Goal: Check status: Check status

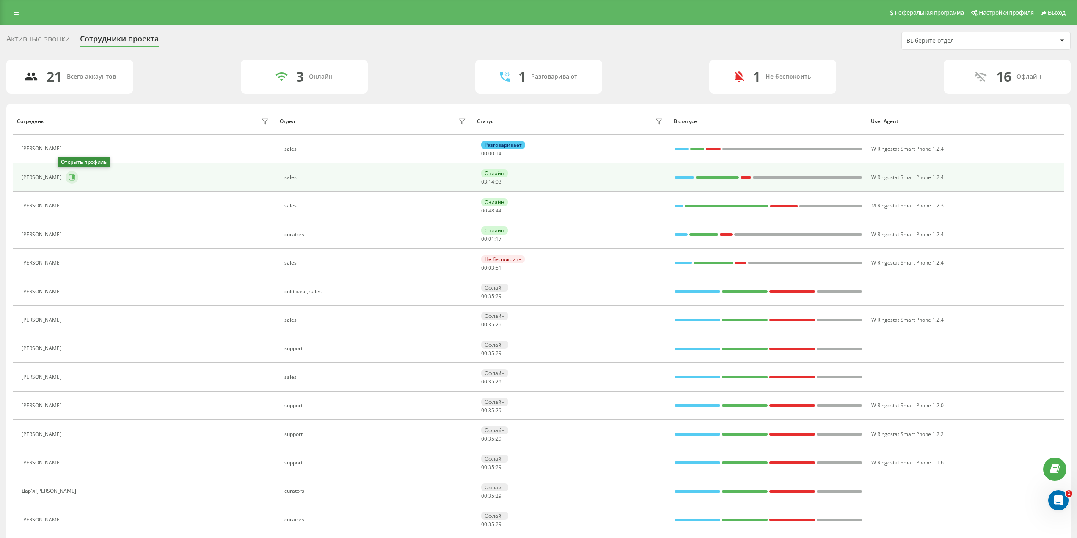
click at [72, 179] on icon at bounding box center [73, 177] width 2 height 4
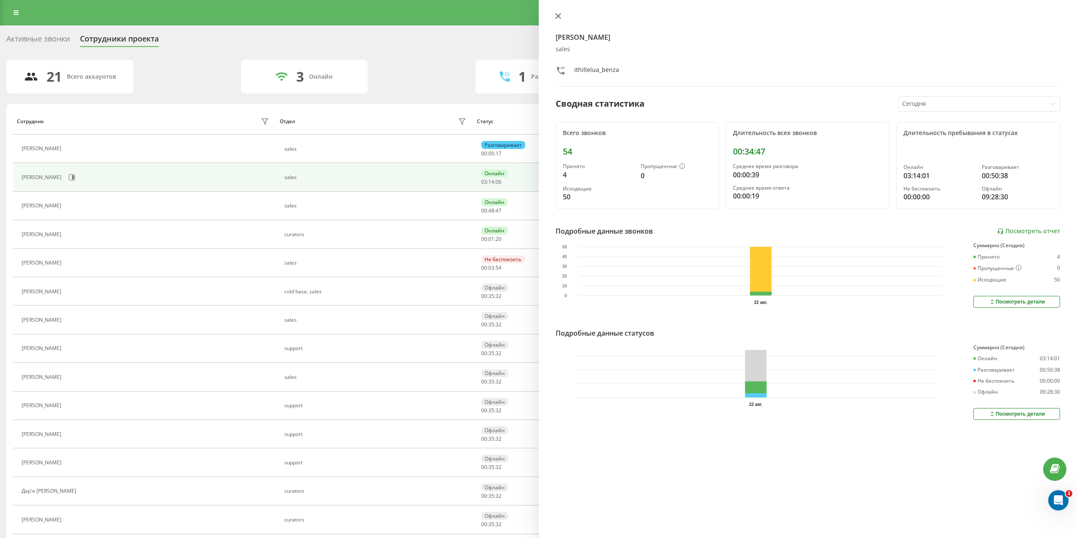
click at [557, 19] on icon at bounding box center [558, 16] width 6 height 6
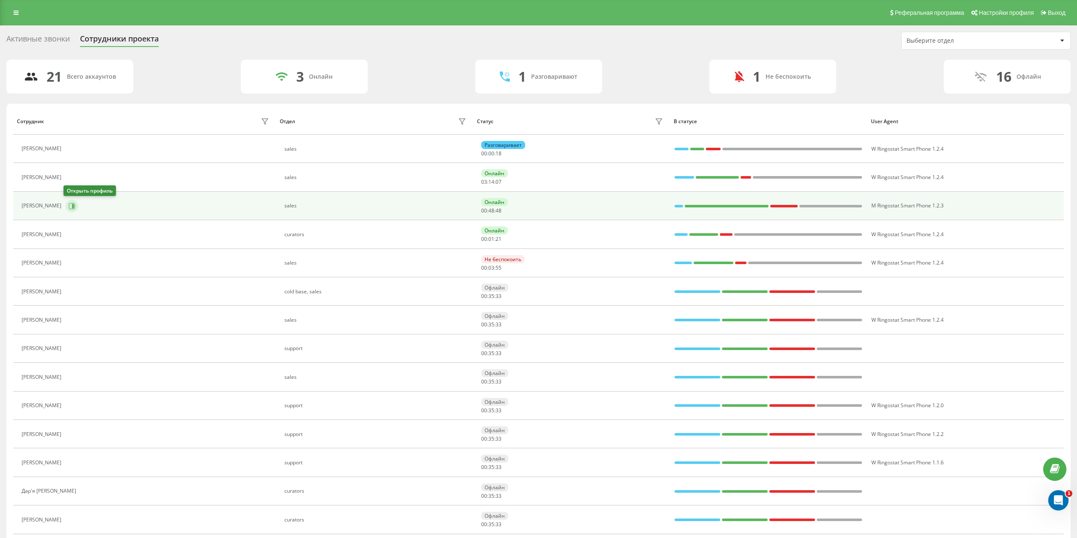
click at [73, 207] on icon at bounding box center [72, 206] width 6 height 6
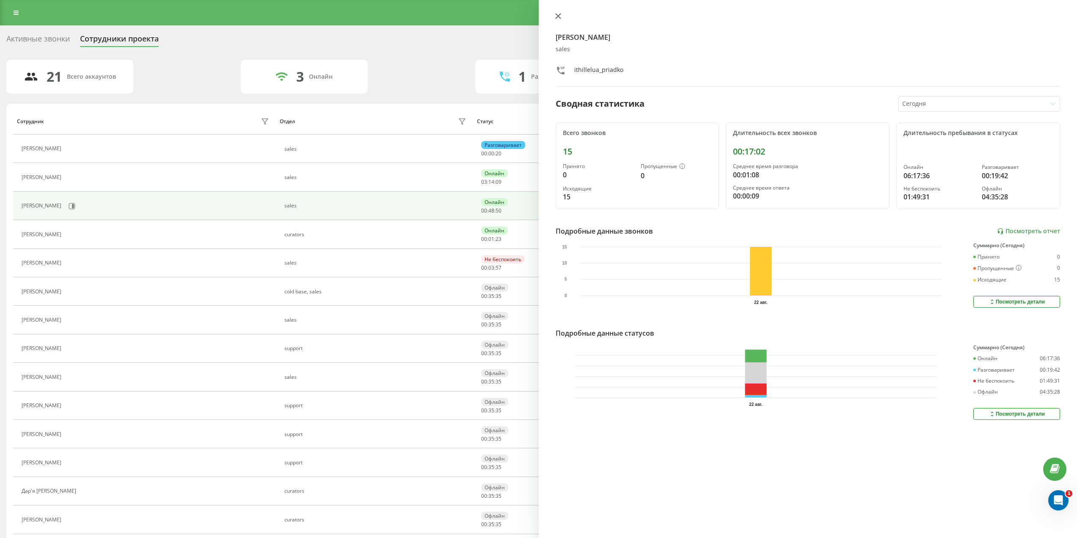
click at [557, 20] on button at bounding box center [557, 17] width 11 height 8
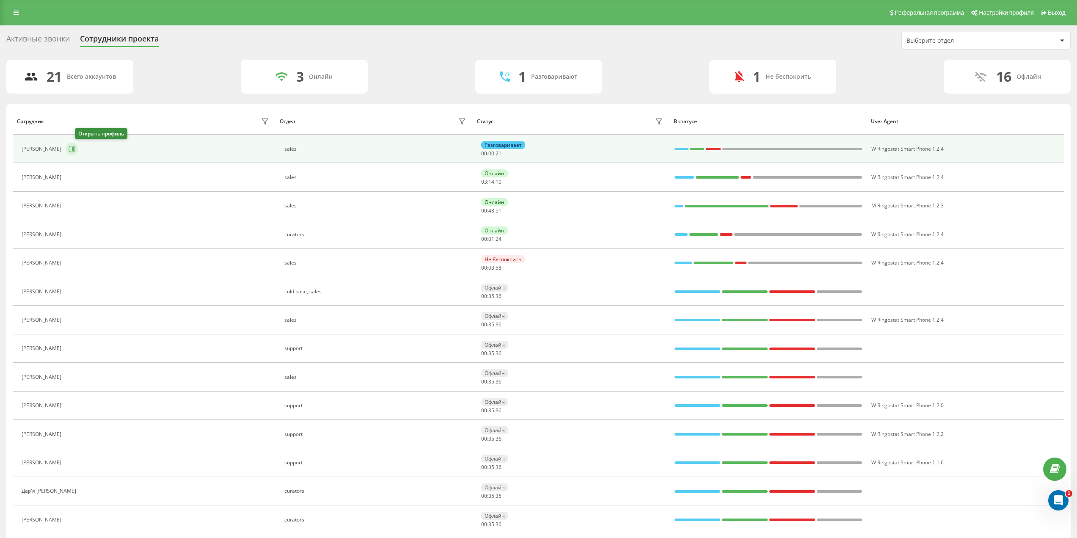
click at [75, 148] on icon at bounding box center [72, 149] width 7 height 7
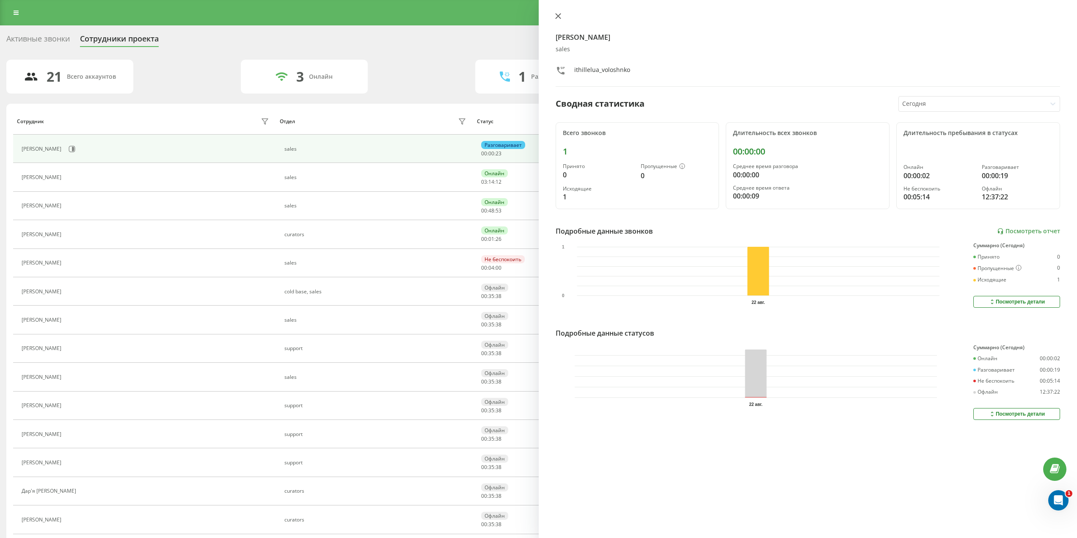
click at [555, 21] on button at bounding box center [557, 17] width 11 height 8
